Goal: Ask a question

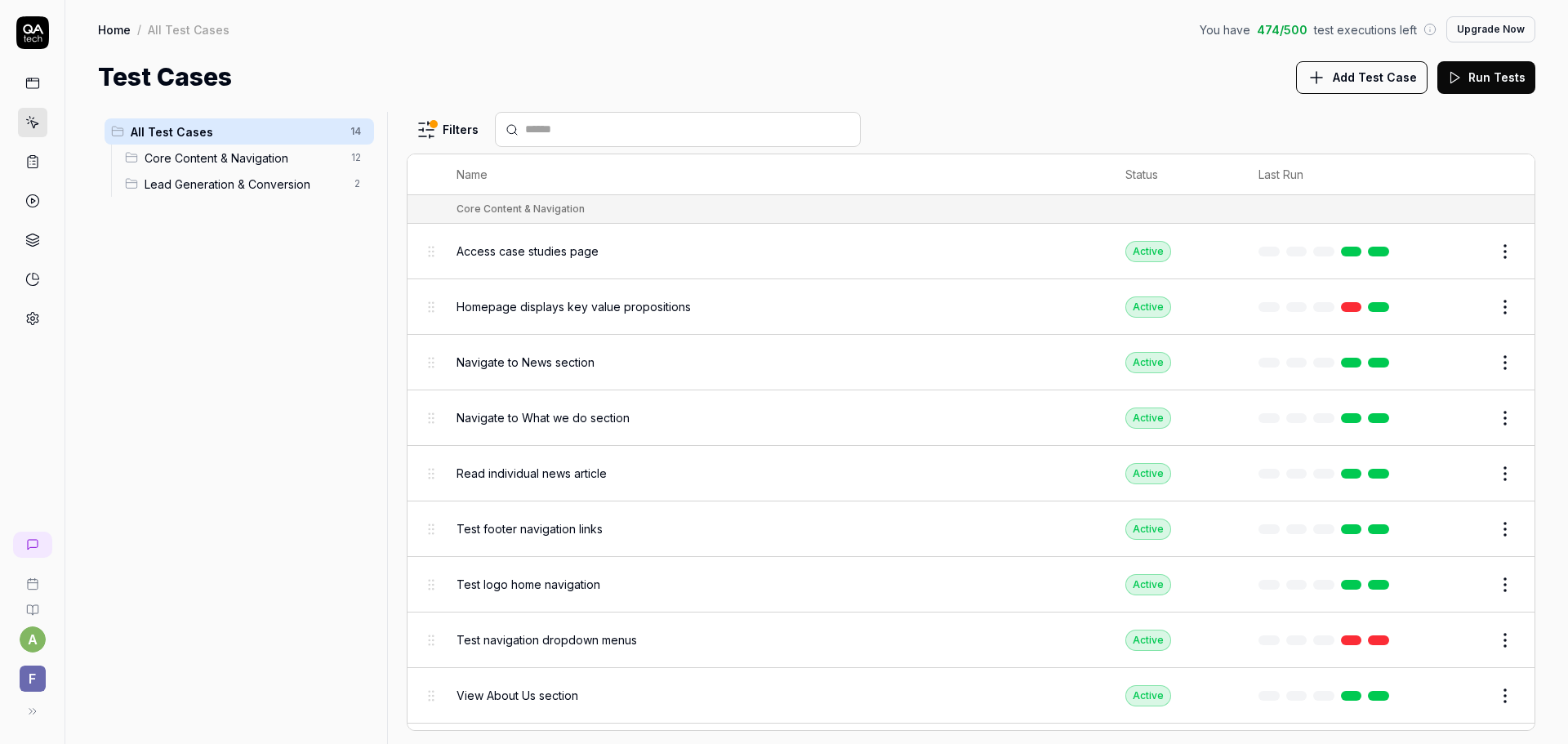
click at [31, 81] on icon at bounding box center [31, 81] width 12 height 0
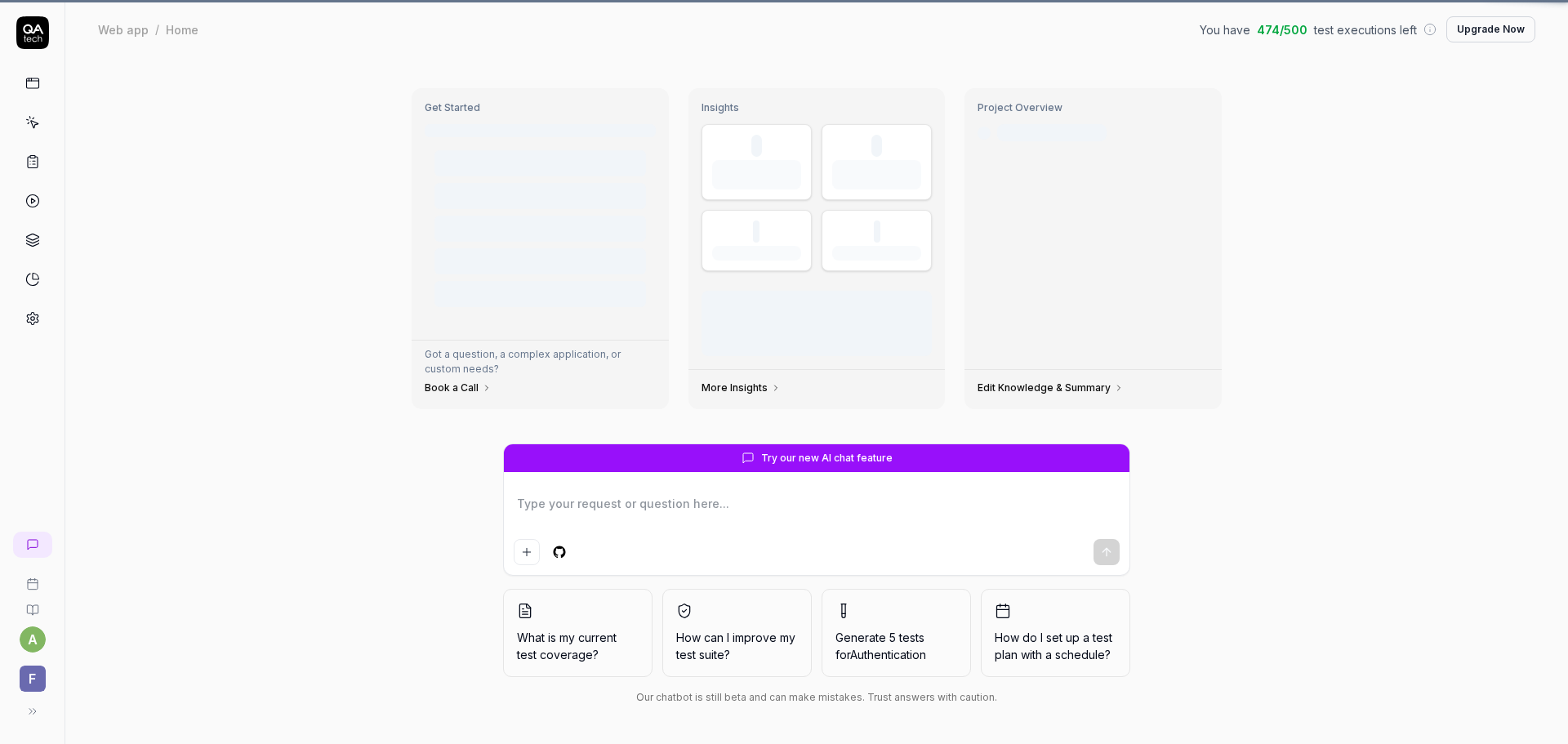
click at [32, 126] on icon at bounding box center [34, 125] width 8 height 8
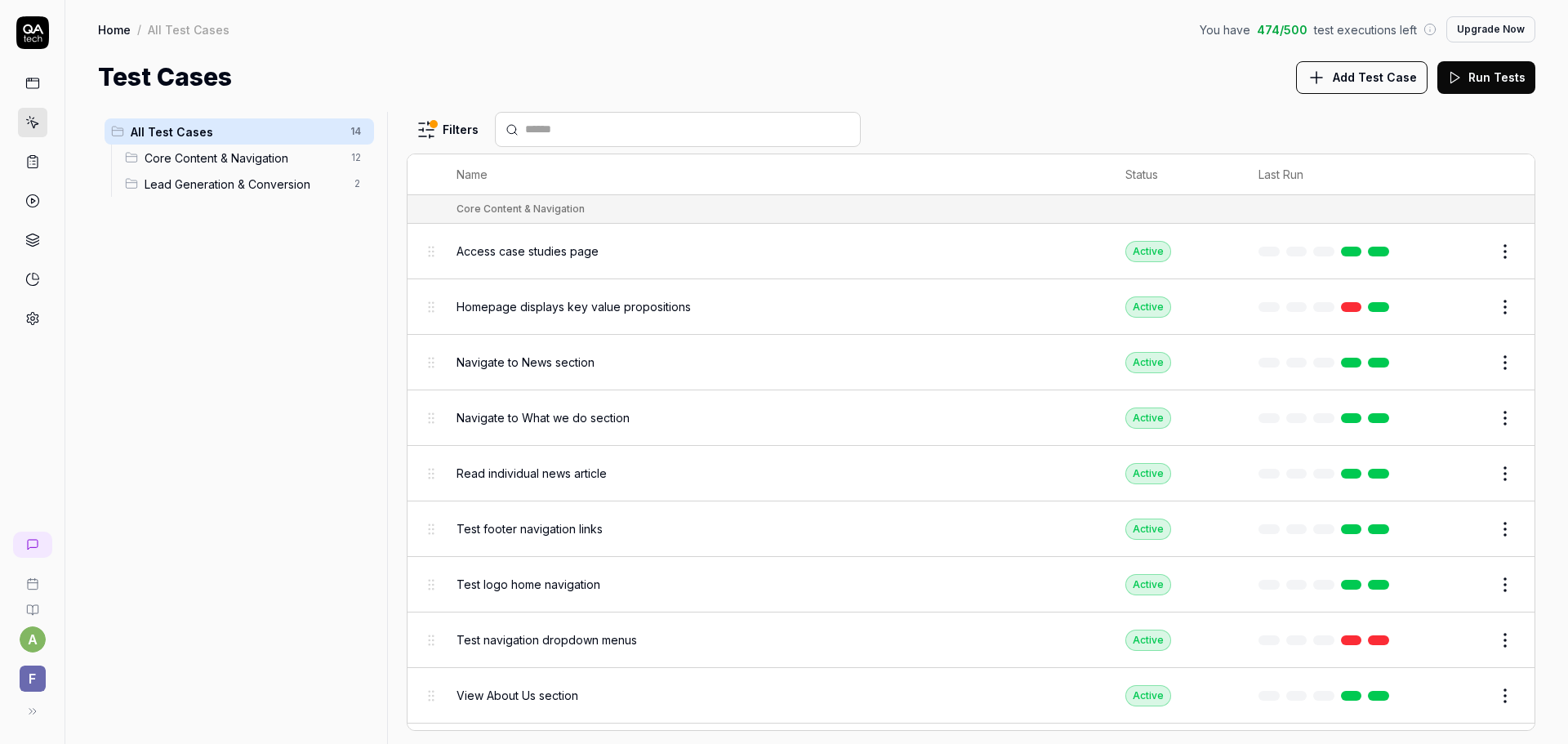
click at [320, 161] on span "Core Content & Navigation" at bounding box center [243, 158] width 197 height 17
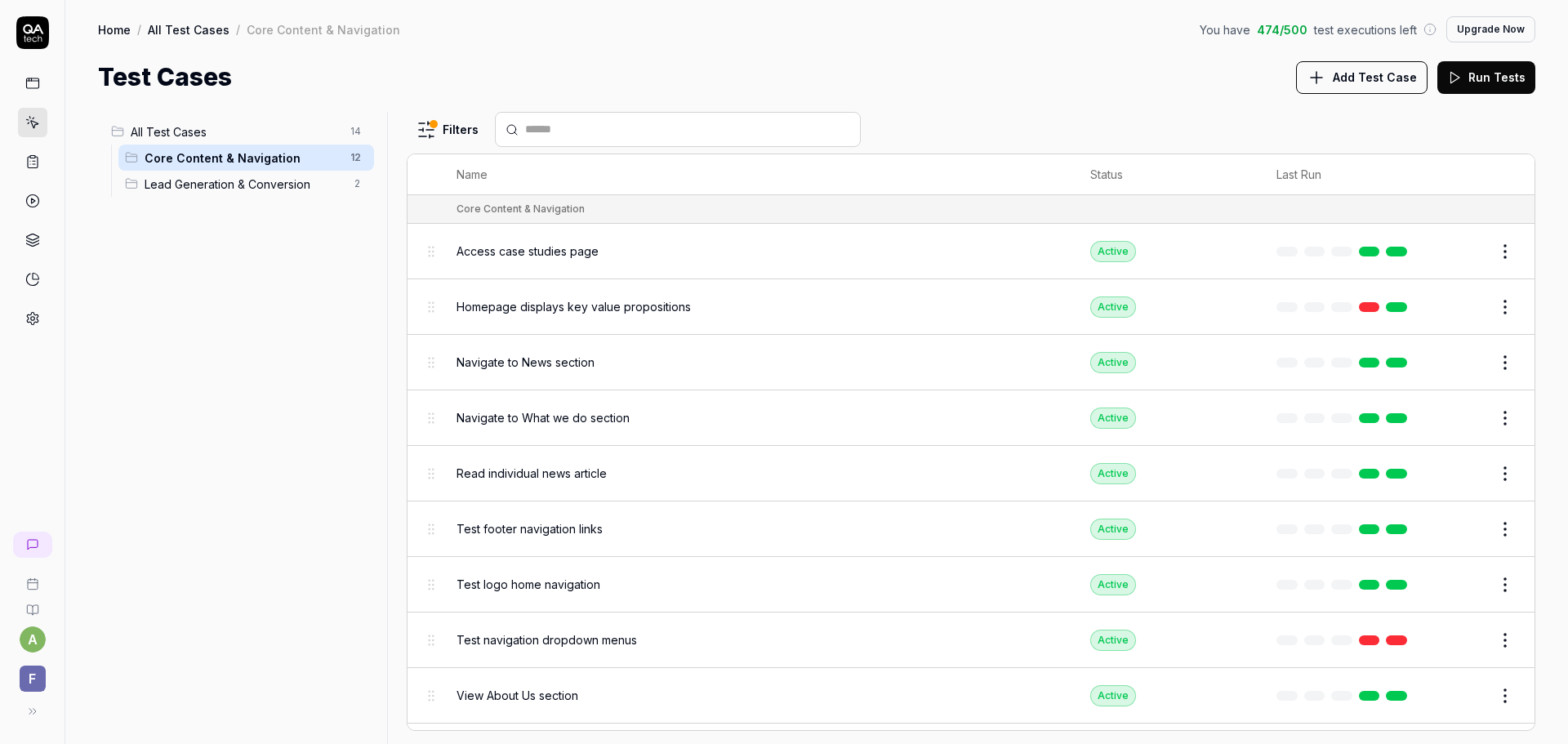
click at [318, 188] on span "Lead Generation & Conversion" at bounding box center [245, 184] width 200 height 17
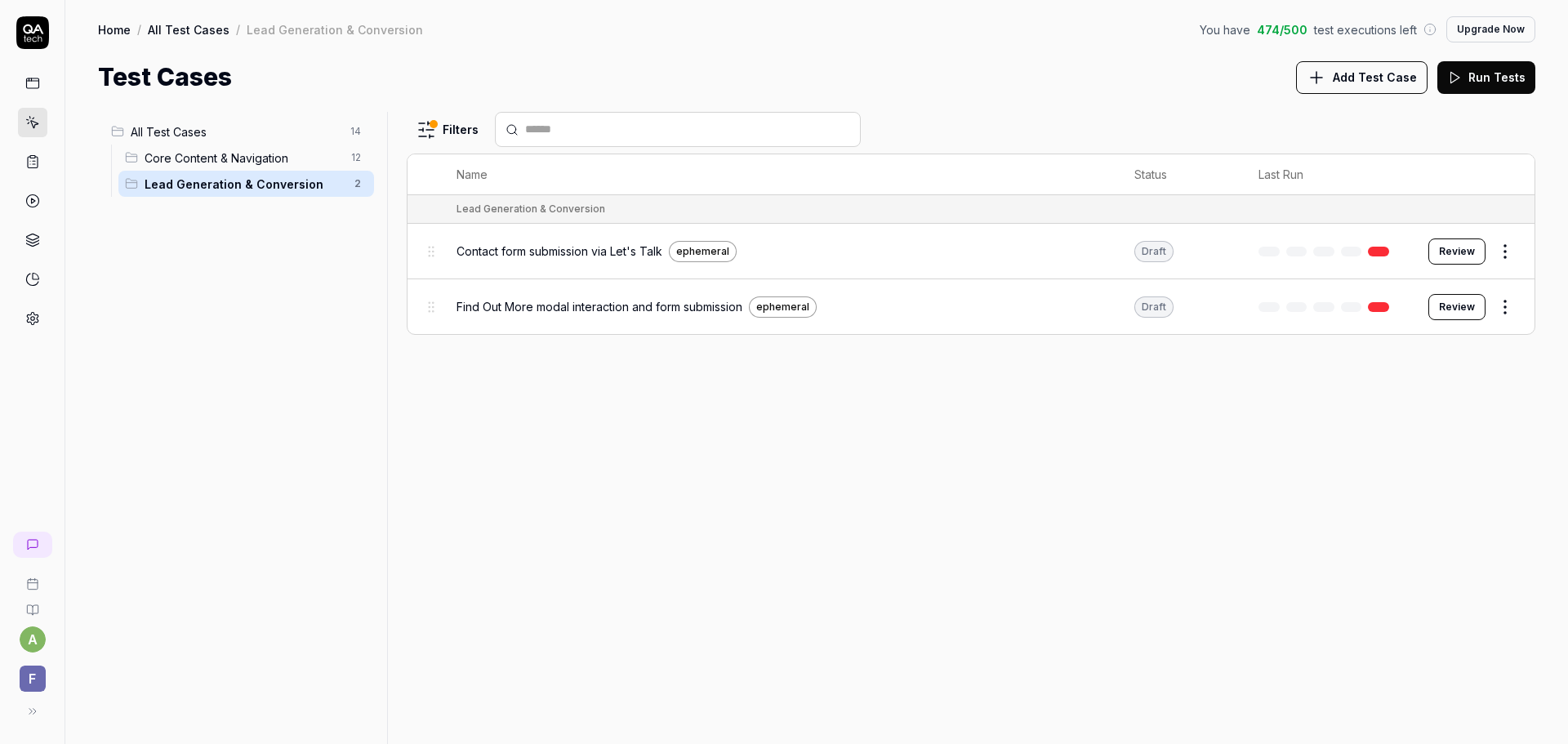
click at [246, 131] on span "All Test Cases" at bounding box center [235, 131] width 210 height 17
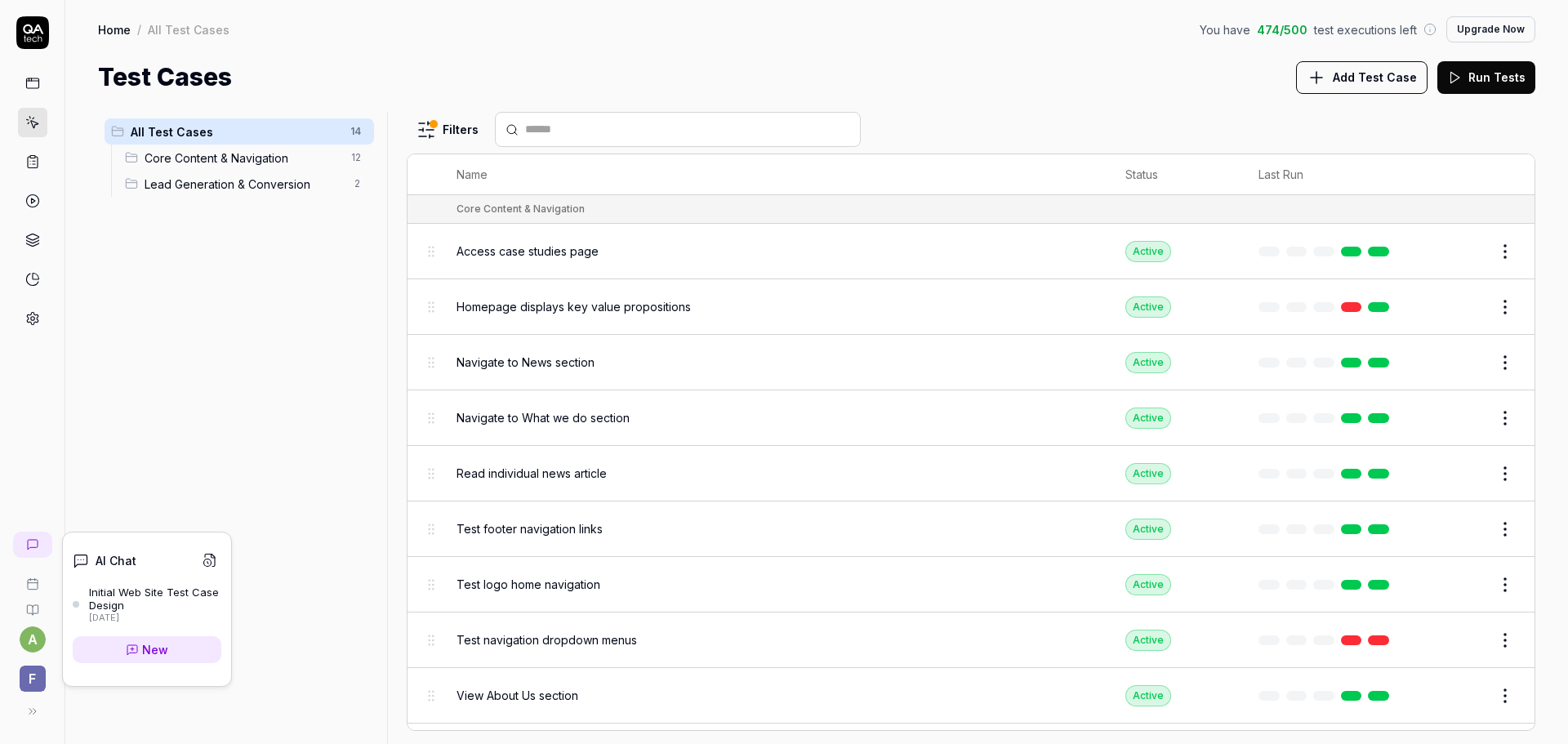
click at [33, 540] on icon at bounding box center [32, 545] width 10 height 10
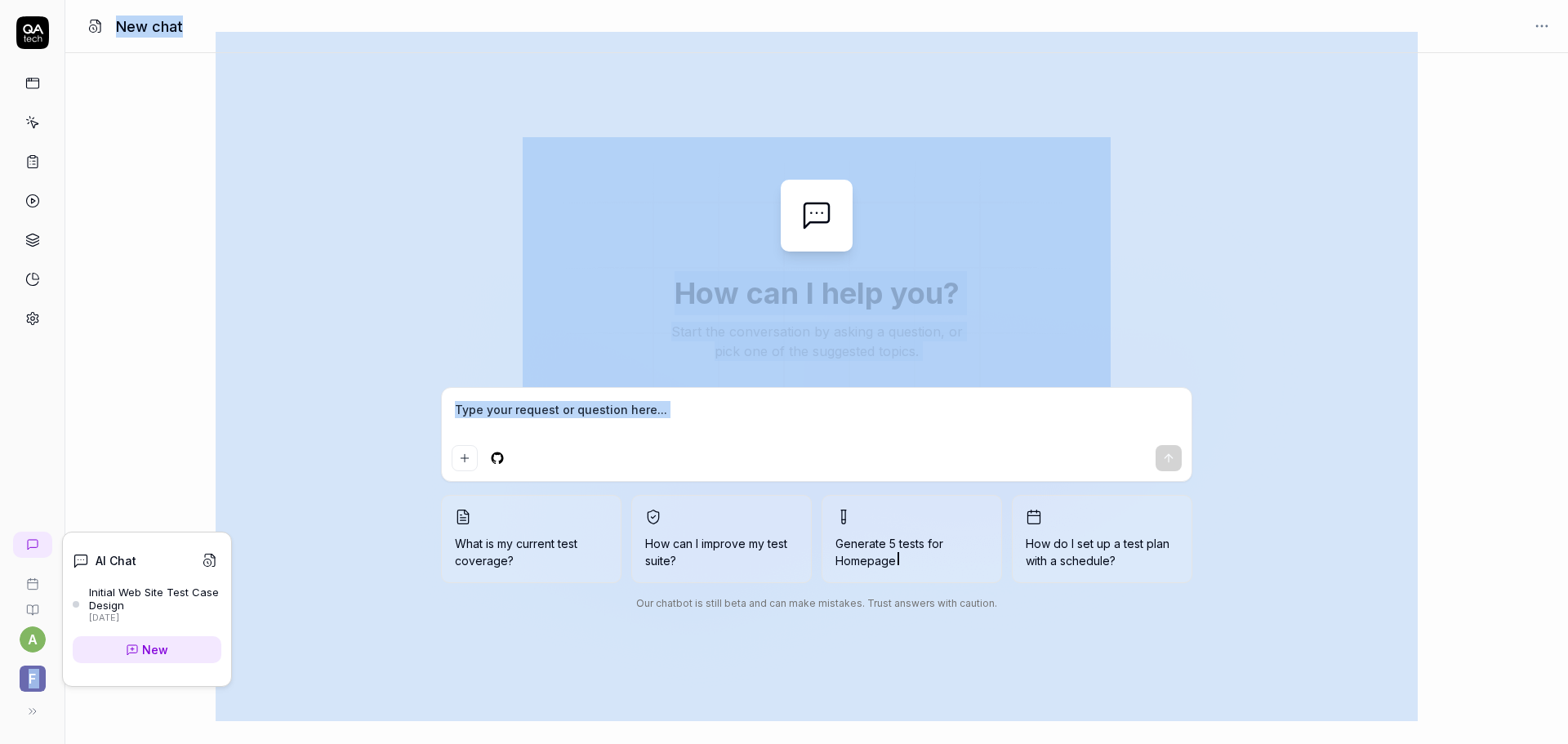
click at [312, 515] on div "a F New chat How can I help you? Start the conversation by asking a question, o…" at bounding box center [784, 372] width 1568 height 744
click at [387, 420] on div "How can I help you? Start the conversation by asking a question, or pick one of…" at bounding box center [816, 398] width 1502 height 437
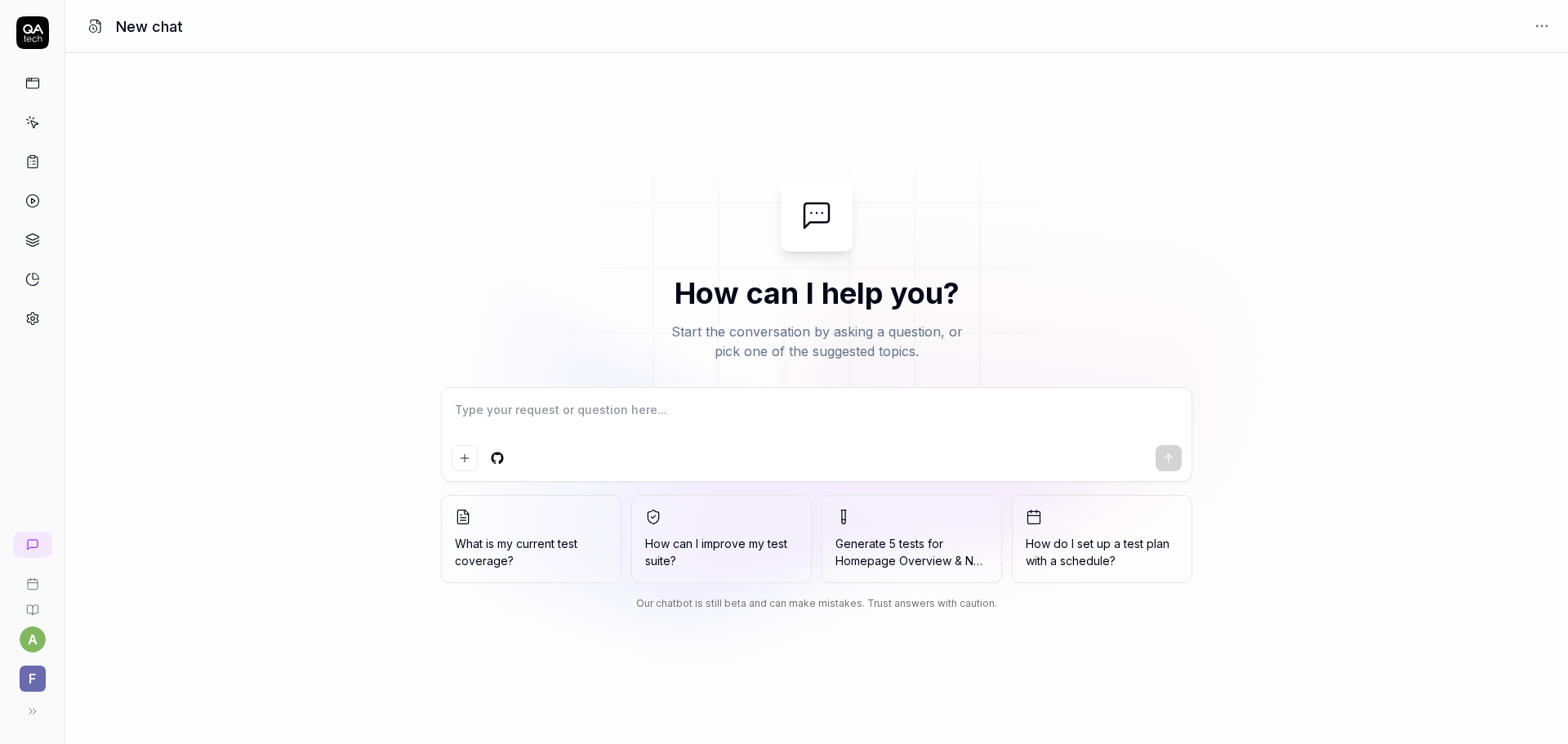
click at [522, 409] on textarea at bounding box center [816, 417] width 730 height 41
type textarea "*"
